Goal: Find specific page/section: Find specific page/section

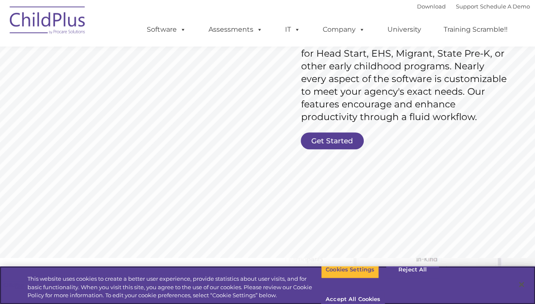
scroll to position [156, 0]
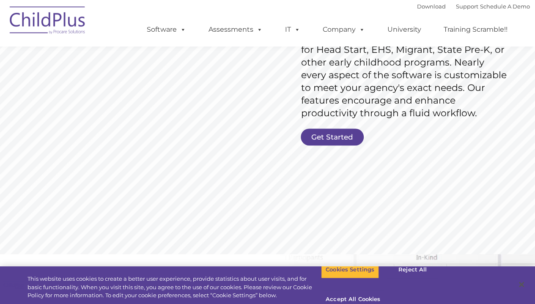
click at [339, 139] on link "Get Started" at bounding box center [332, 136] width 63 height 17
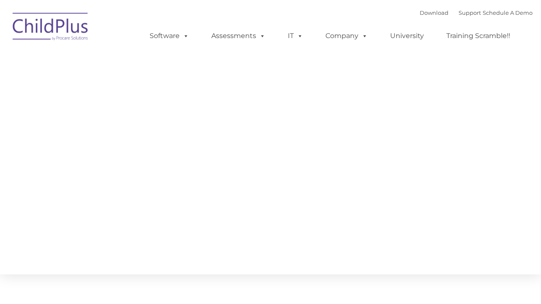
type input ""
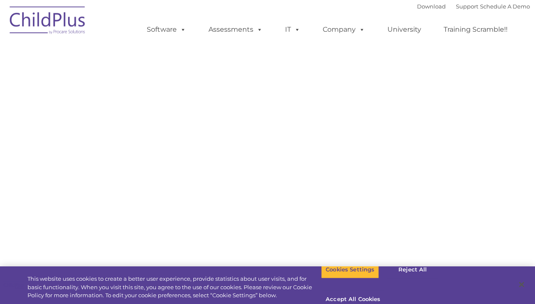
select select "MEDIUM"
